Goal: Task Accomplishment & Management: Manage account settings

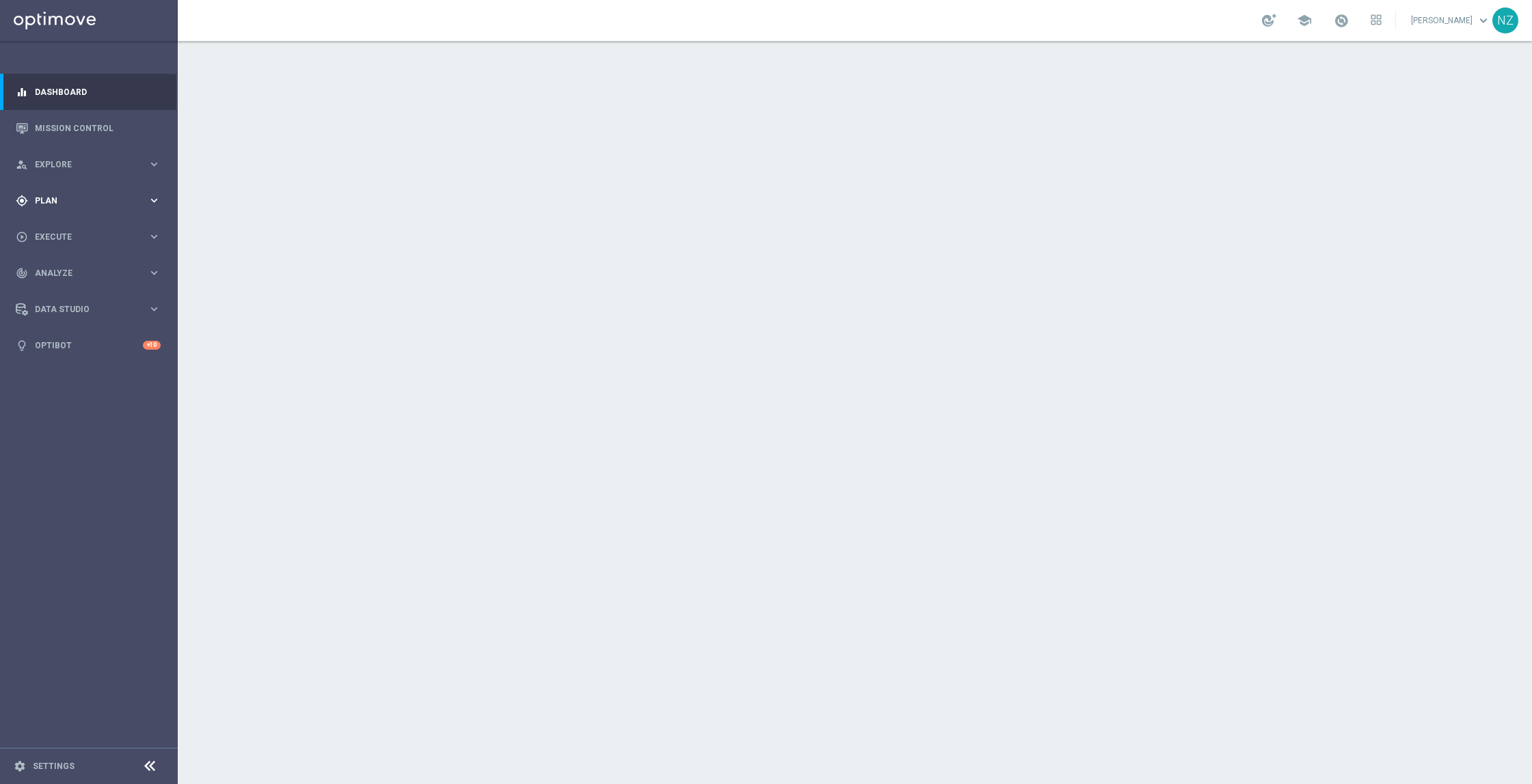
click at [88, 204] on div "gps_fixed Plan" at bounding box center [82, 201] width 132 height 12
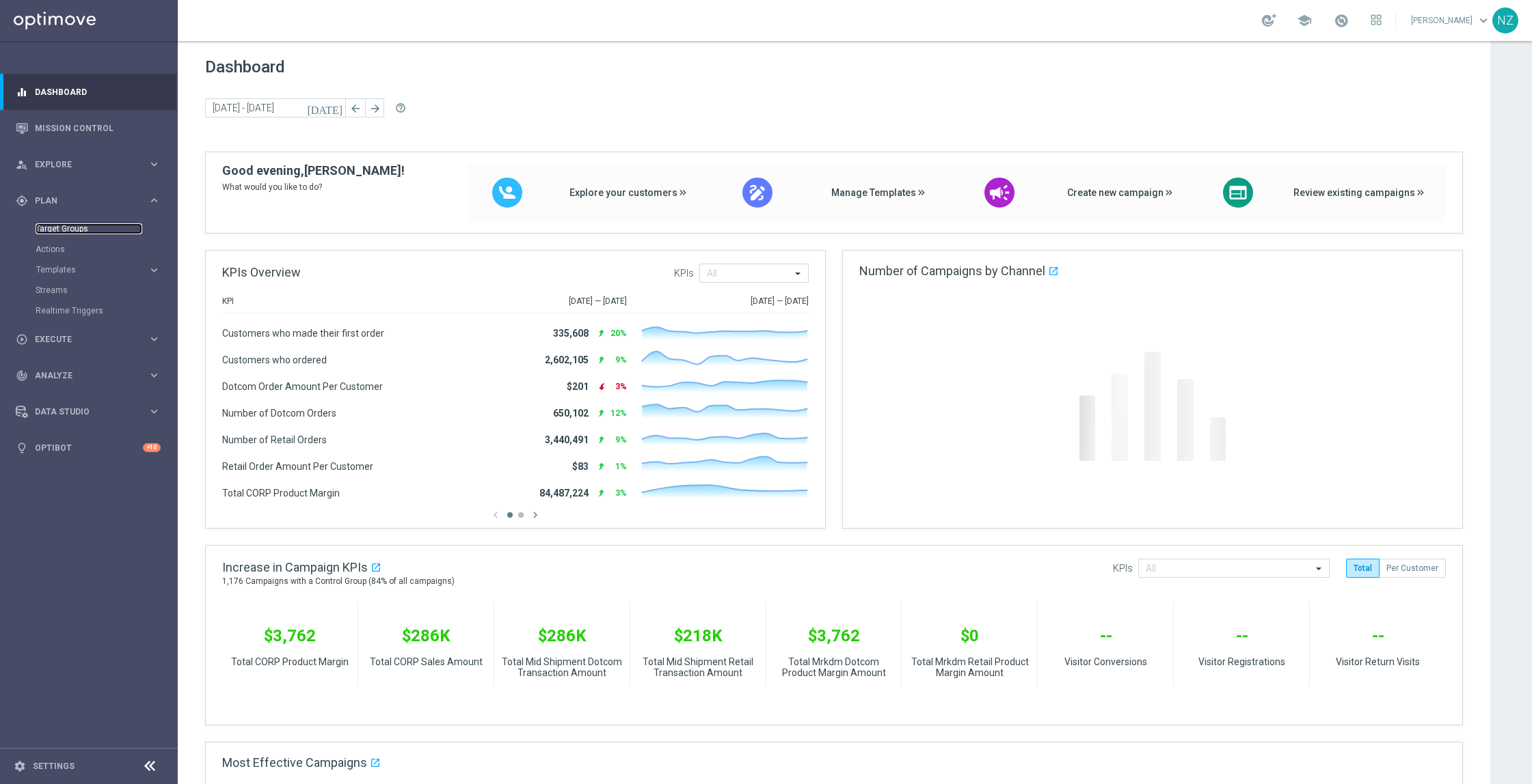
click at [82, 230] on link "Target Groups" at bounding box center [89, 229] width 106 height 11
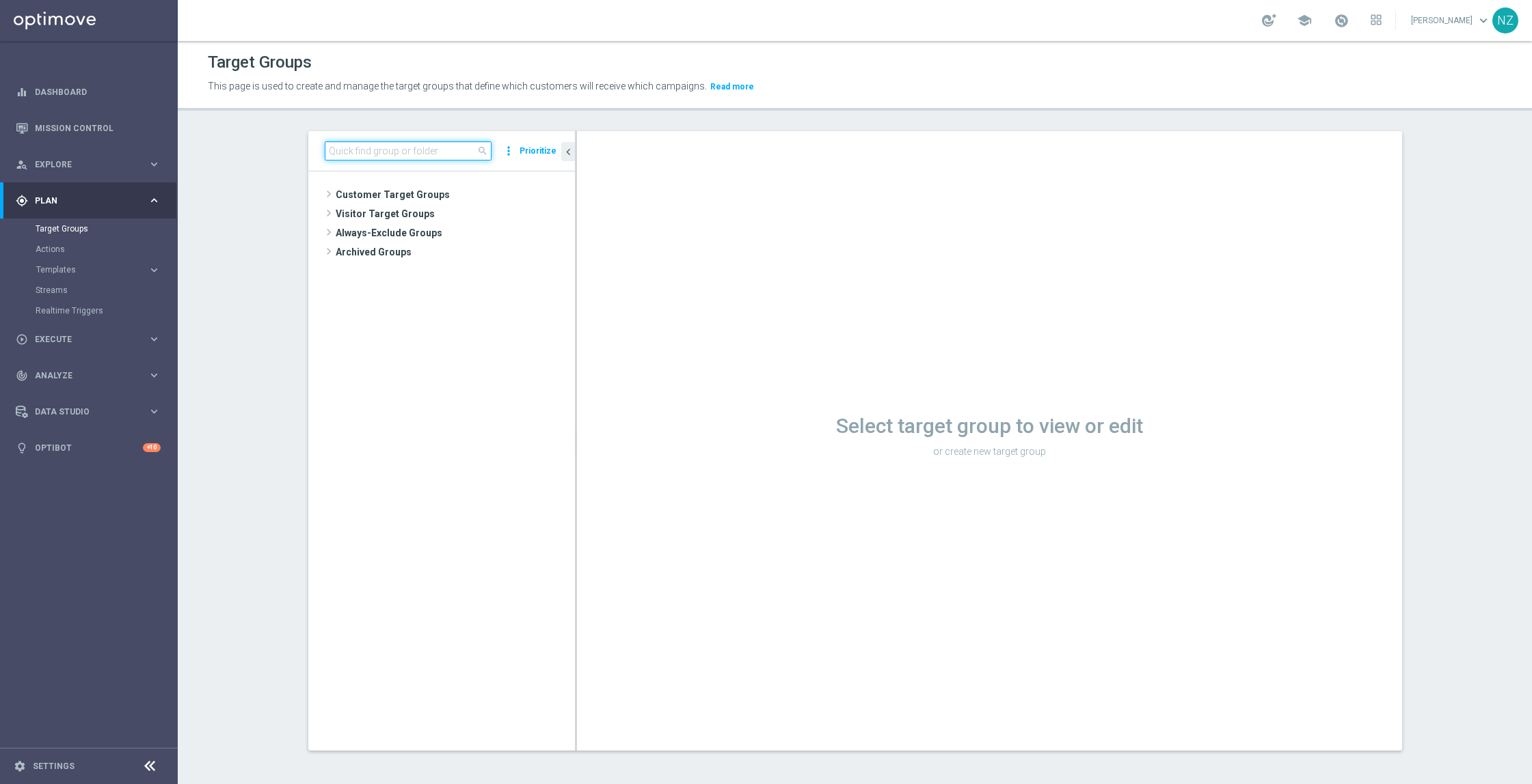
click at [357, 144] on input at bounding box center [408, 151] width 167 height 20
click at [335, 190] on span "Customer Target Groups" at bounding box center [438, 195] width 207 height 20
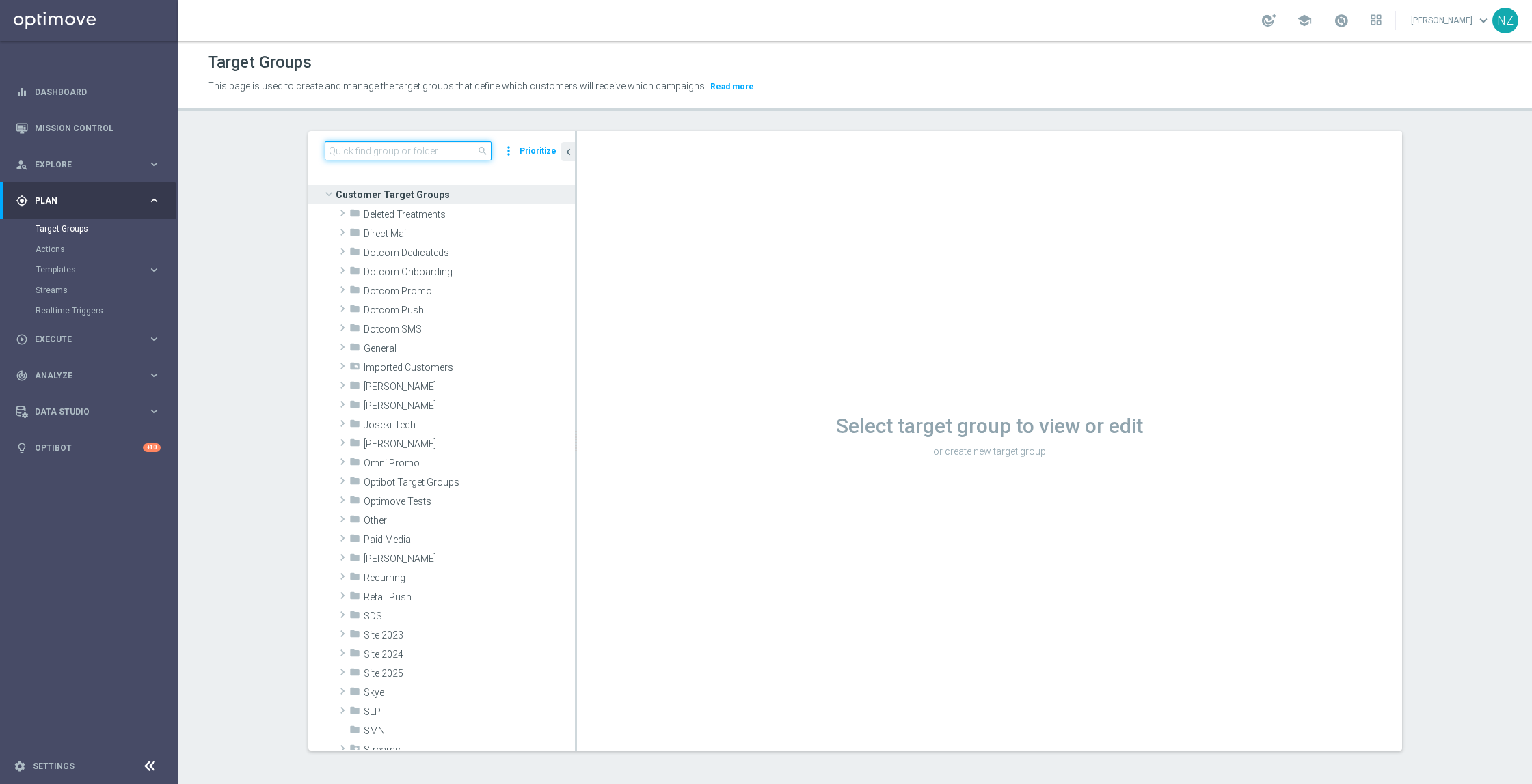
click at [395, 150] on input at bounding box center [408, 151] width 167 height 20
